Goal: Feedback & Contribution: Contribute content

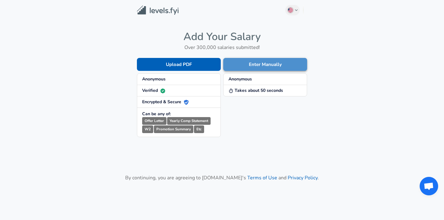
click at [262, 69] on button "Enter Manually" at bounding box center [265, 64] width 84 height 13
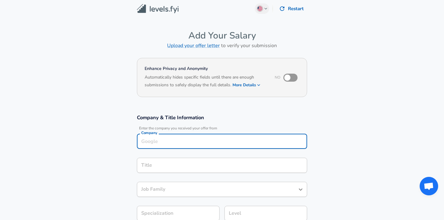
scroll to position [9, 0]
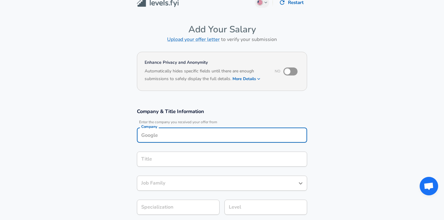
click at [239, 143] on div "Company Company" at bounding box center [222, 136] width 170 height 17
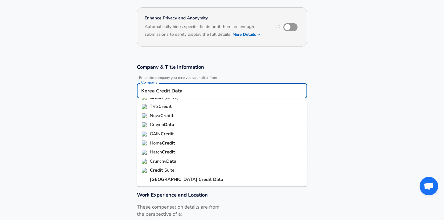
scroll to position [55, 0]
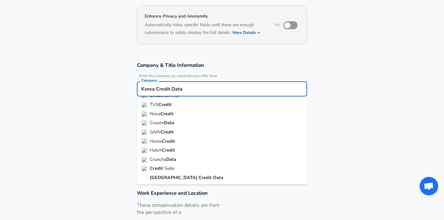
click at [189, 90] on input "Korea Credit Data" at bounding box center [222, 89] width 165 height 10
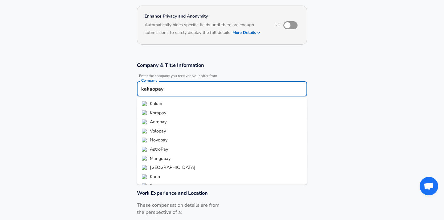
click at [180, 104] on li "Kakao" at bounding box center [222, 103] width 170 height 9
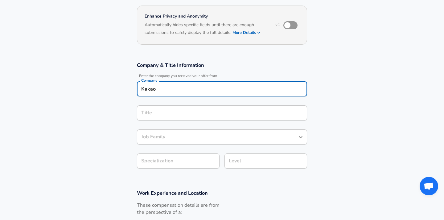
type input "Kakao"
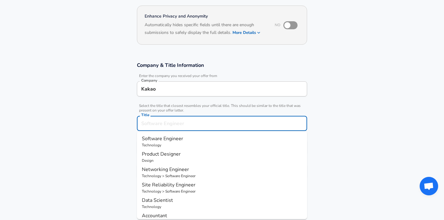
scroll to position [68, 0]
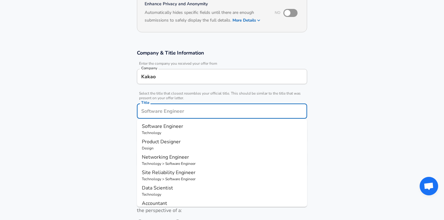
click at [182, 113] on input "Title" at bounding box center [222, 111] width 165 height 10
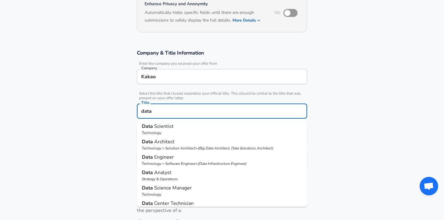
click at [189, 128] on p "Data Scientist" at bounding box center [222, 126] width 160 height 7
type input "Data Scientist"
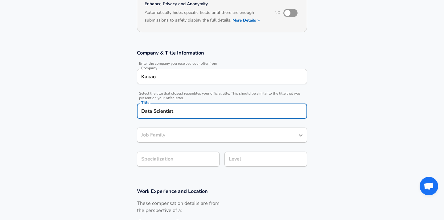
type input "Data Scientist"
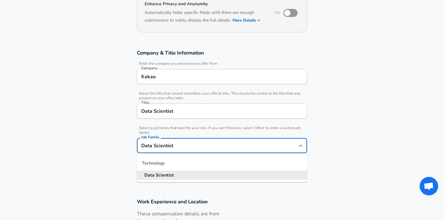
scroll to position [80, 0]
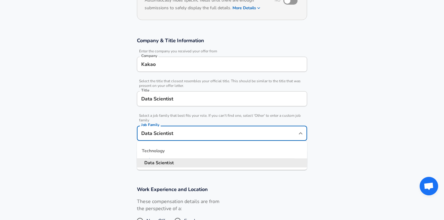
click at [189, 135] on input "Data Scientist" at bounding box center [218, 134] width 156 height 10
click at [369, 111] on section "Company & Title Information Enter the company you received your offer from Comp…" at bounding box center [222, 104] width 444 height 149
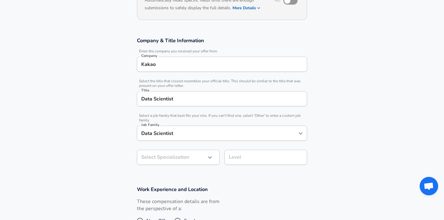
click at [200, 140] on body "English ([GEOGRAPHIC_DATA]) Change Restart Add Your Salary Upload your offer le…" at bounding box center [222, 30] width 444 height 220
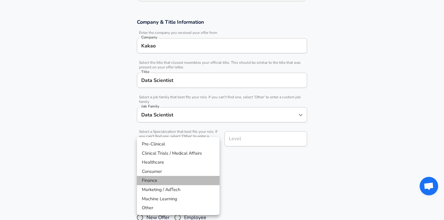
click at [180, 183] on li "Finance" at bounding box center [178, 180] width 83 height 9
type input "Finance"
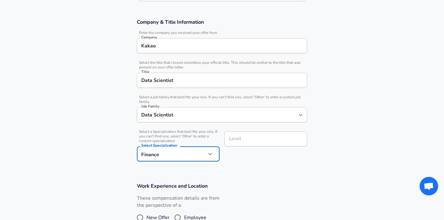
click at [273, 139] on input "Level" at bounding box center [265, 139] width 77 height 10
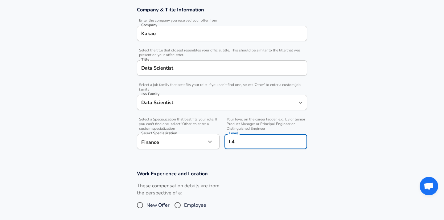
type input "L4"
click at [268, 172] on h3 "Work Experience and Location" at bounding box center [222, 173] width 170 height 7
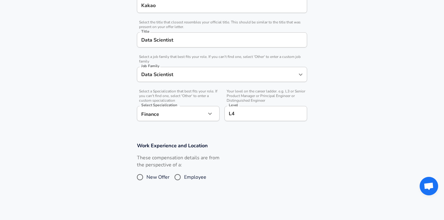
scroll to position [149, 0]
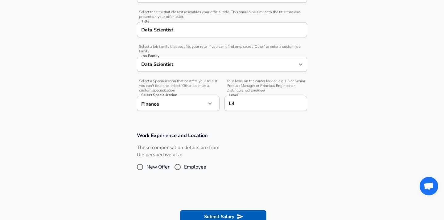
click at [181, 170] on input "Employee" at bounding box center [177, 167] width 13 height 10
radio input "true"
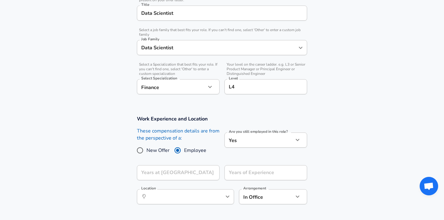
scroll to position [170, 0]
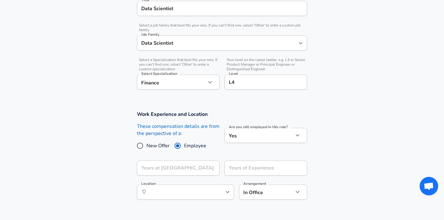
click at [298, 137] on icon "button" at bounding box center [297, 135] width 7 height 7
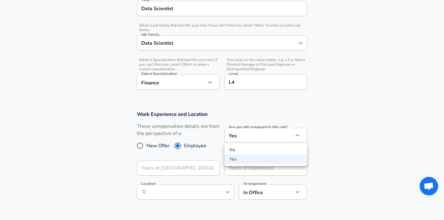
click at [271, 150] on li "No" at bounding box center [266, 150] width 83 height 9
type input "no"
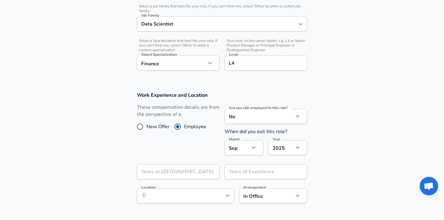
scroll to position [198, 0]
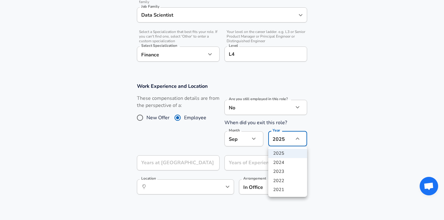
click at [287, 174] on li "2023" at bounding box center [288, 171] width 39 height 9
click at [297, 143] on button "button" at bounding box center [298, 139] width 10 height 10
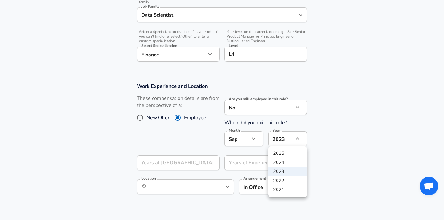
click at [286, 181] on li "2022" at bounding box center [288, 181] width 39 height 9
type input "2022"
click at [256, 143] on button "button" at bounding box center [254, 139] width 10 height 10
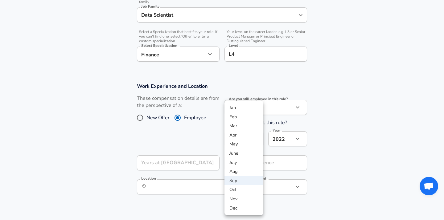
click at [240, 137] on li "Apr" at bounding box center [244, 135] width 39 height 9
type input "4"
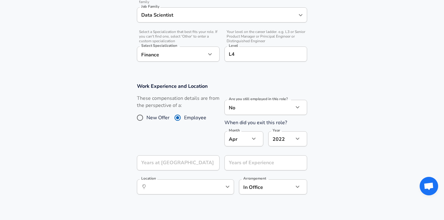
click at [339, 171] on section "Work Experience and Location These compensation details are from the perspectiv…" at bounding box center [222, 142] width 444 height 133
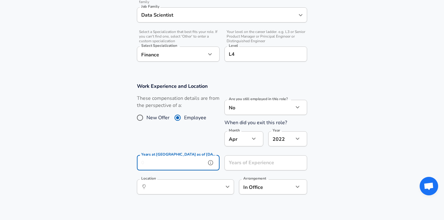
click at [200, 165] on input "Years at [GEOGRAPHIC_DATA] as of [DATE]" at bounding box center [171, 163] width 69 height 15
type input "2"
click at [262, 168] on input "Years of Experience" at bounding box center [259, 163] width 69 height 15
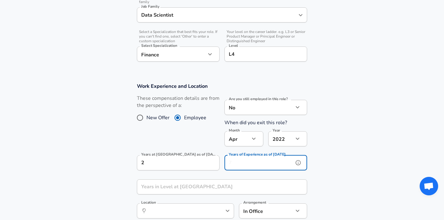
type input "8"
type input "7"
click at [327, 166] on section "Work Experience and Location These compensation details are from the perspectiv…" at bounding box center [222, 154] width 444 height 157
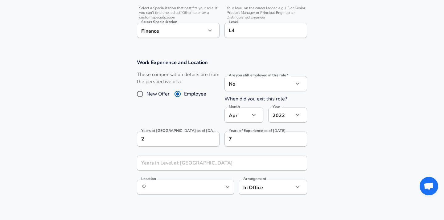
scroll to position [231, 0]
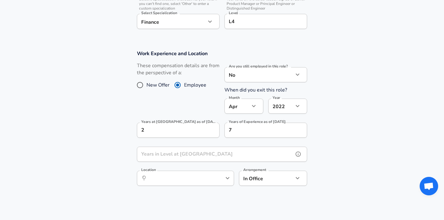
click at [262, 157] on input "Years in Level at [GEOGRAPHIC_DATA]" at bounding box center [215, 154] width 157 height 15
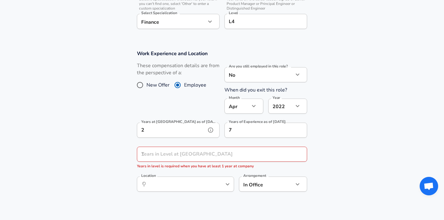
click at [183, 132] on input "2" at bounding box center [171, 130] width 69 height 15
click at [135, 165] on div "Work Experience and Location These compensation details are from the perspectiv…" at bounding box center [222, 123] width 185 height 146
click at [181, 156] on input "Years in Level at [GEOGRAPHIC_DATA]" at bounding box center [215, 154] width 157 height 15
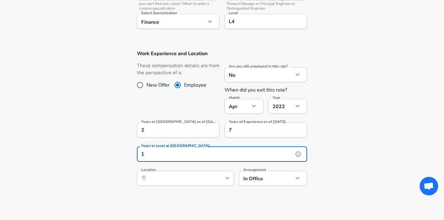
type input "1"
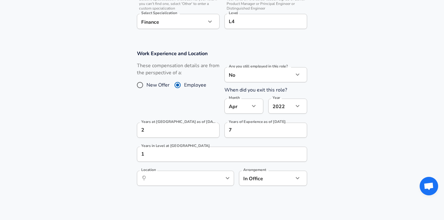
click at [339, 173] on section "Work Experience and Location These compensation details are from the perspectiv…" at bounding box center [222, 121] width 444 height 157
click at [170, 181] on input "Location" at bounding box center [178, 179] width 63 height 10
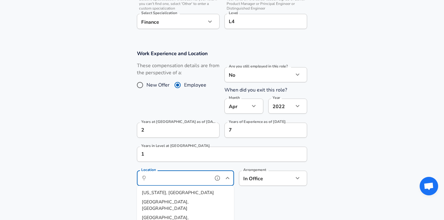
type input "p"
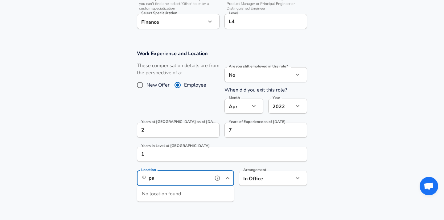
type input "p"
type input "g"
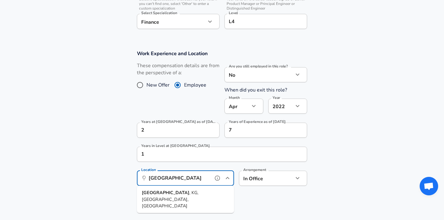
click at [201, 194] on li "[GEOGRAPHIC_DATA] , KG, [GEOGRAPHIC_DATA], [GEOGRAPHIC_DATA]" at bounding box center [185, 200] width 97 height 23
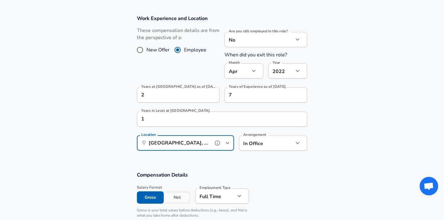
scroll to position [267, 0]
type input "[GEOGRAPHIC_DATA], KG, [GEOGRAPHIC_DATA], [GEOGRAPHIC_DATA]"
click at [168, 111] on label "Years in Level at [GEOGRAPHIC_DATA]" at bounding box center [175, 110] width 69 height 4
click at [168, 111] on input "1" at bounding box center [215, 118] width 157 height 15
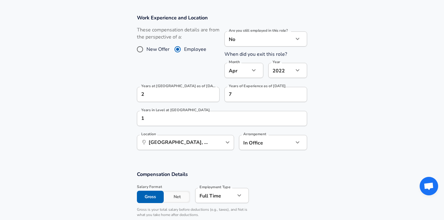
click at [168, 111] on label "Years in Level at [GEOGRAPHIC_DATA]" at bounding box center [175, 110] width 69 height 4
click at [168, 111] on input "1" at bounding box center [215, 118] width 157 height 15
click at [168, 111] on label "Years in Level at [GEOGRAPHIC_DATA]" at bounding box center [175, 110] width 69 height 4
click at [168, 111] on input "1" at bounding box center [215, 118] width 157 height 15
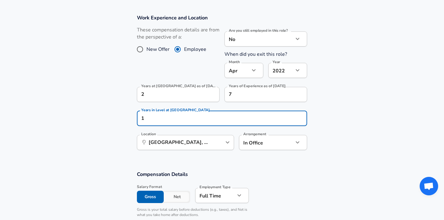
click at [174, 111] on label "Years in Level at [GEOGRAPHIC_DATA]" at bounding box center [175, 110] width 69 height 4
click at [174, 111] on input "1" at bounding box center [215, 118] width 157 height 15
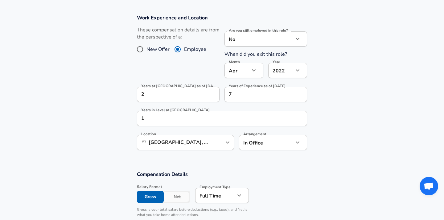
click at [164, 111] on label "Years in Level at [GEOGRAPHIC_DATA]" at bounding box center [175, 110] width 69 height 4
click at [164, 111] on input "1" at bounding box center [215, 118] width 157 height 15
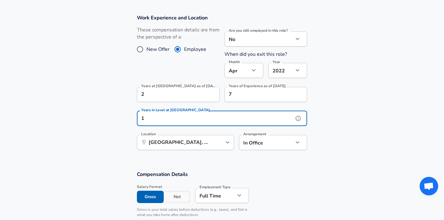
click at [299, 119] on icon "help" at bounding box center [298, 118] width 6 height 6
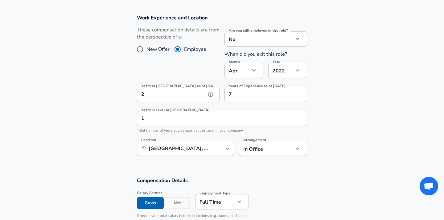
click at [211, 93] on icon "help" at bounding box center [211, 94] width 6 height 6
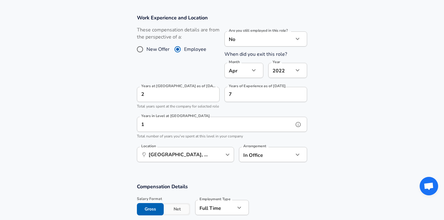
click at [219, 132] on input "1" at bounding box center [215, 124] width 157 height 15
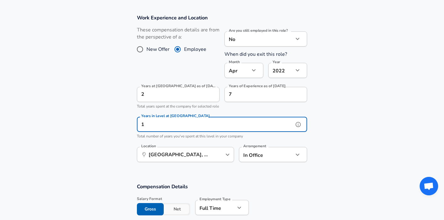
click at [219, 132] on input "1" at bounding box center [215, 124] width 157 height 15
type input "2"
click at [374, 127] on section "Work Experience and Location These compensation details are from the perspectiv…" at bounding box center [222, 91] width 444 height 169
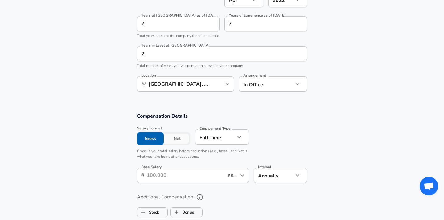
scroll to position [344, 0]
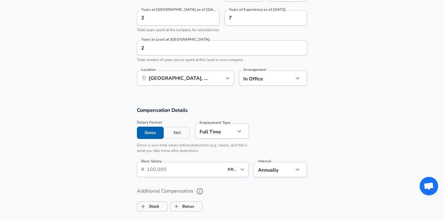
click at [185, 177] on input "Base Salary" at bounding box center [185, 169] width 77 height 15
click at [188, 177] on input "Base Salary" at bounding box center [185, 169] width 77 height 15
click at [215, 197] on label "Additional Compensation" at bounding box center [222, 191] width 170 height 10
click at [205, 197] on button "Additional Compensation" at bounding box center [200, 191] width 10 height 10
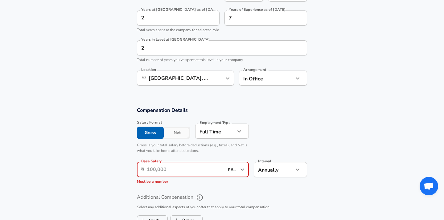
click at [213, 177] on input "Base Salary" at bounding box center [185, 169] width 77 height 15
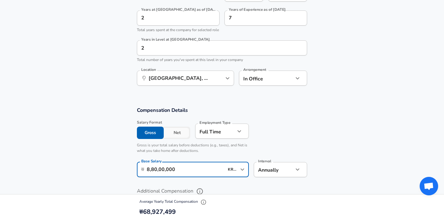
type input "8,80,00,000"
click at [315, 162] on section "Compensation Details Salary Format Gross Net Employment Type [DEMOGRAPHIC_DATA]…" at bounding box center [222, 144] width 444 height 75
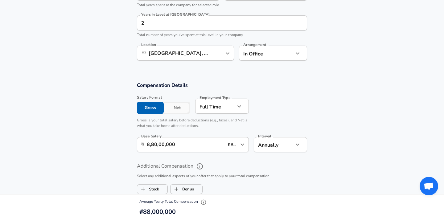
scroll to position [391, 0]
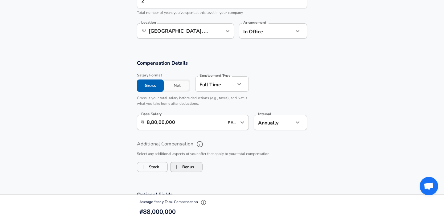
click at [183, 173] on label "Bonus" at bounding box center [182, 167] width 23 height 12
checkbox input "true"
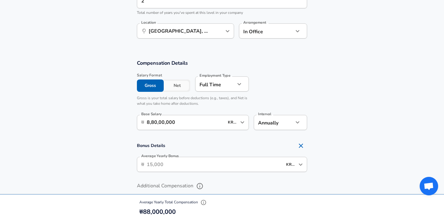
click at [212, 172] on input "Average Yearly Bonus" at bounding box center [215, 164] width 136 height 15
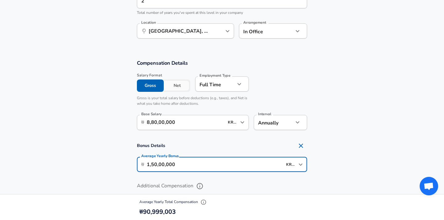
type input "1,50,00,000"
click at [348, 166] on section "Bonus Details Average Yearly Bonus ​ ₩ 1,50,00,000 KRW ​ Average Yearly Bonus" at bounding box center [222, 158] width 444 height 36
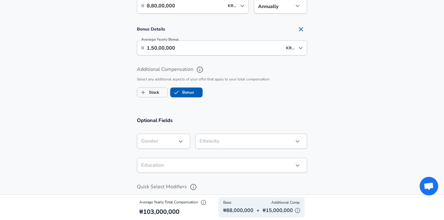
scroll to position [511, 0]
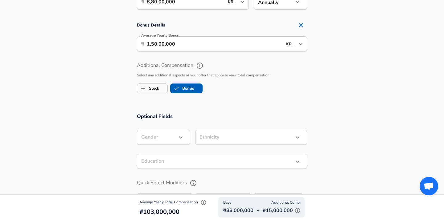
click at [182, 141] on icon "button" at bounding box center [180, 137] width 7 height 7
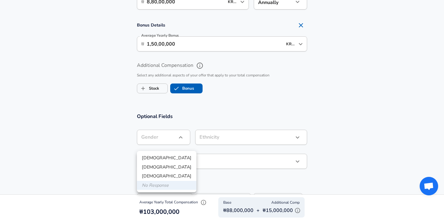
click at [171, 158] on li "[DEMOGRAPHIC_DATA]" at bounding box center [167, 158] width 60 height 9
type input "[DEMOGRAPHIC_DATA]"
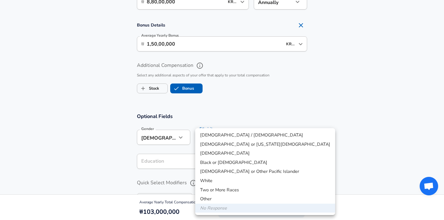
click at [229, 156] on li "[DEMOGRAPHIC_DATA]" at bounding box center [265, 153] width 140 height 9
type input "[DEMOGRAPHIC_DATA]"
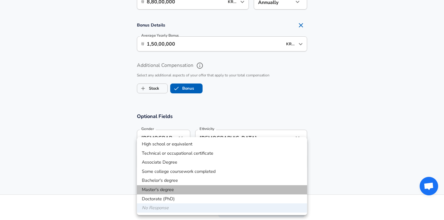
click at [181, 191] on li "Master's degree" at bounding box center [222, 190] width 170 height 9
type input "Masters degree"
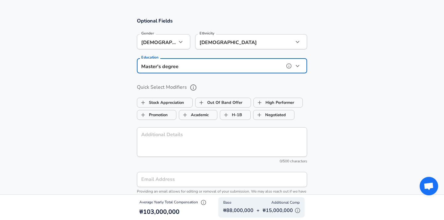
scroll to position [610, 0]
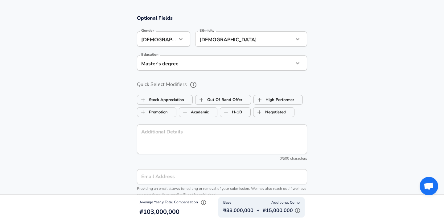
click at [324, 138] on section "Optional Fields Gender [DEMOGRAPHIC_DATA] [DEMOGRAPHIC_DATA] Gender Ethnicity […" at bounding box center [222, 108] width 444 height 203
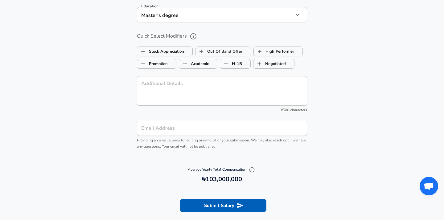
scroll to position [666, 0]
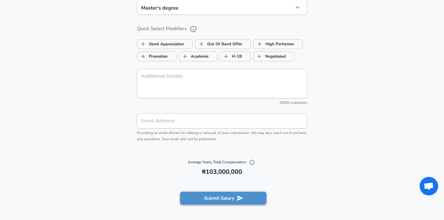
click at [236, 204] on button "Submit Salary" at bounding box center [223, 198] width 86 height 13
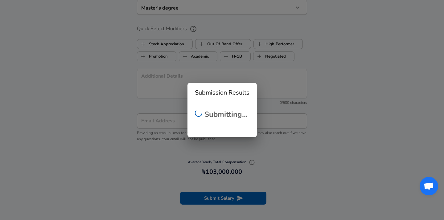
scroll to position [122, 0]
